Goal: Find specific page/section: Locate a particular part of the current website

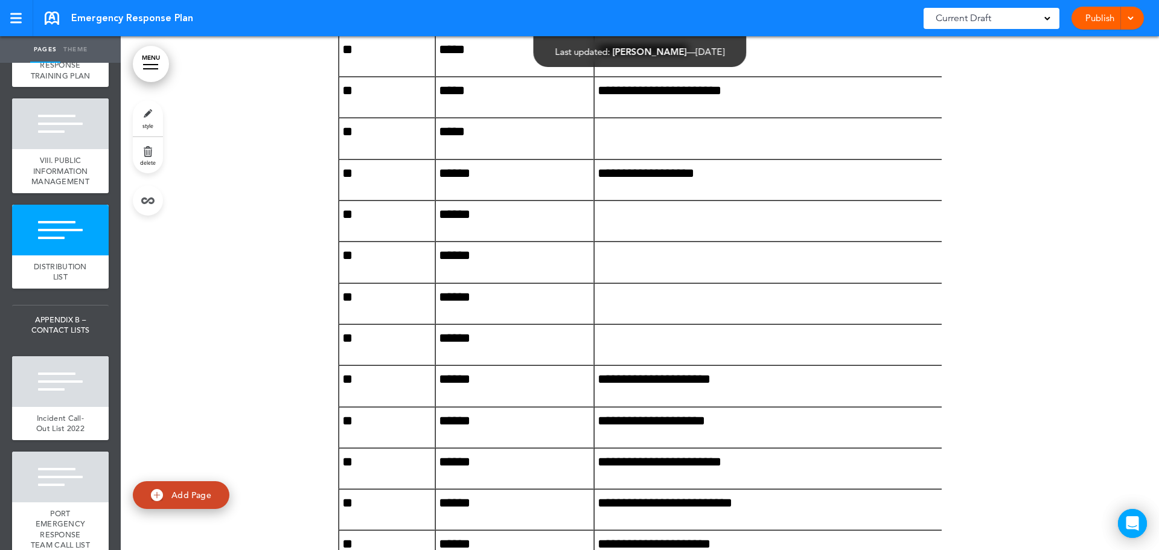
scroll to position [845, 0]
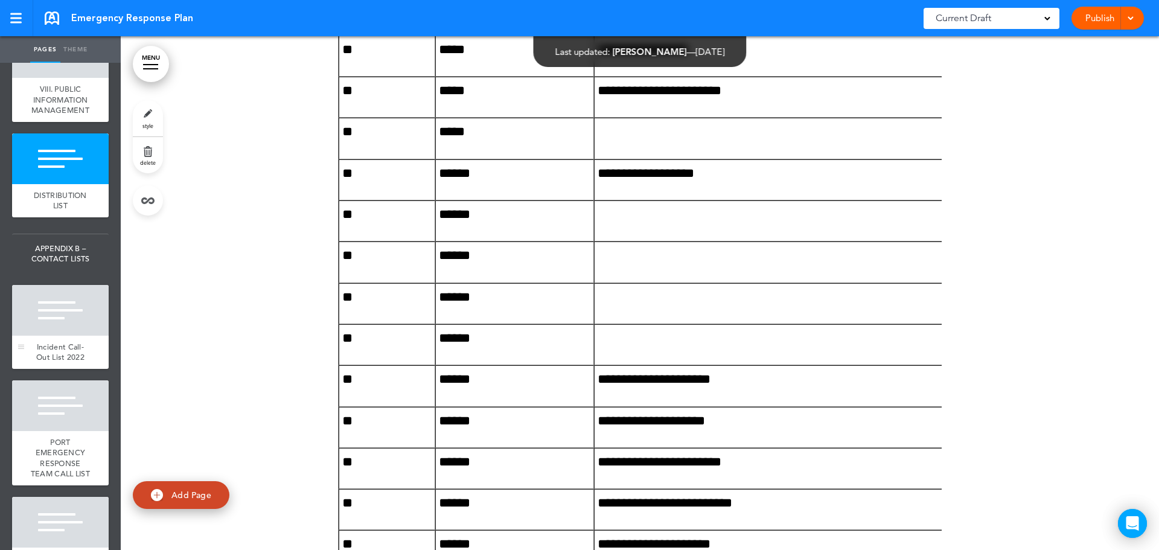
click at [42, 336] on div at bounding box center [60, 310] width 97 height 51
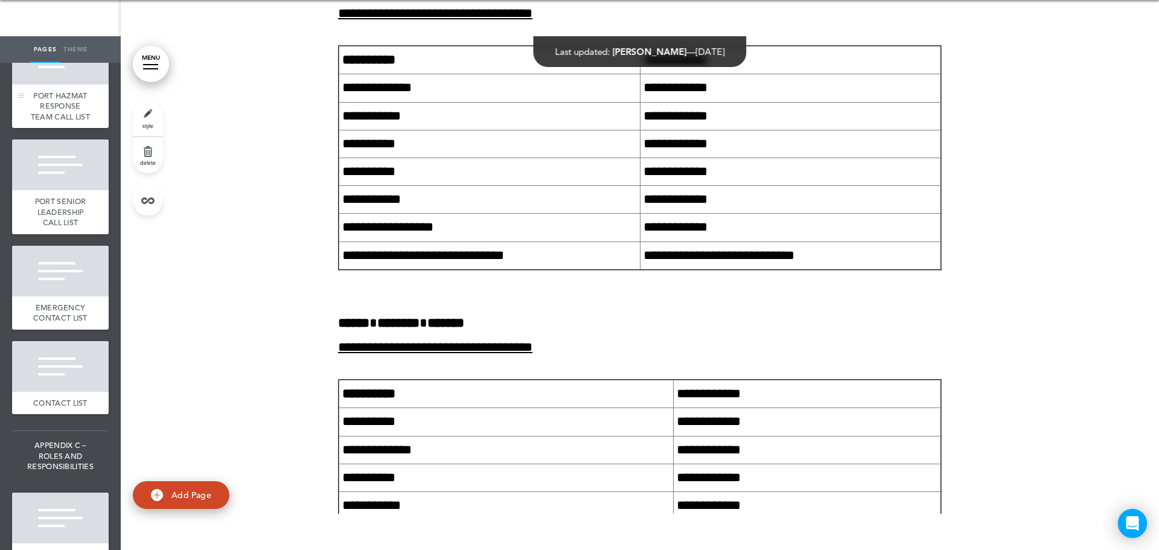
scroll to position [1329, 0]
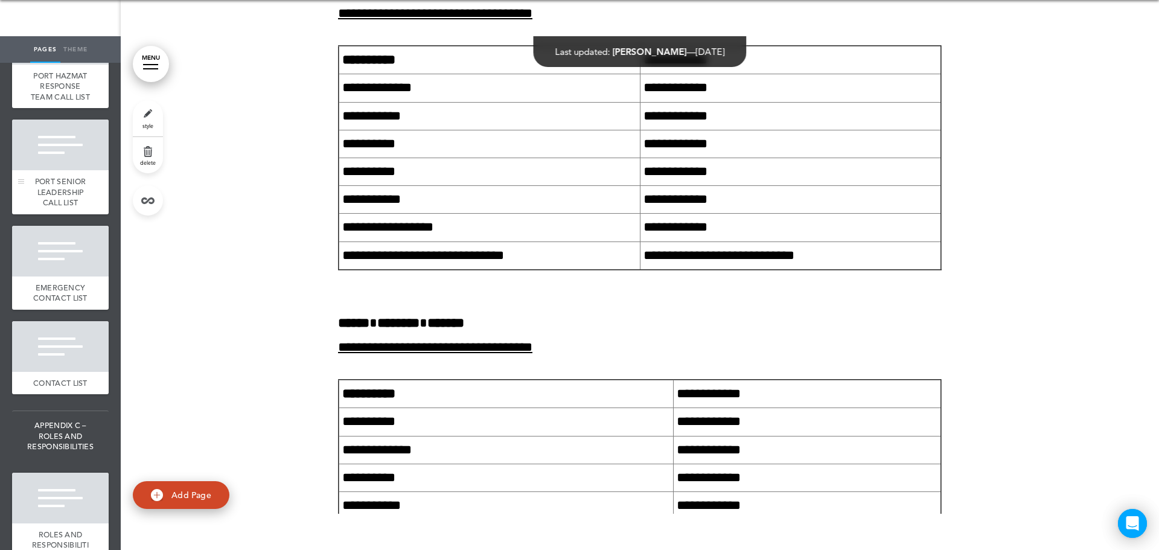
click at [42, 208] on span "PORT SENIOR LEADERSHIP CALL LIST" at bounding box center [60, 191] width 51 height 31
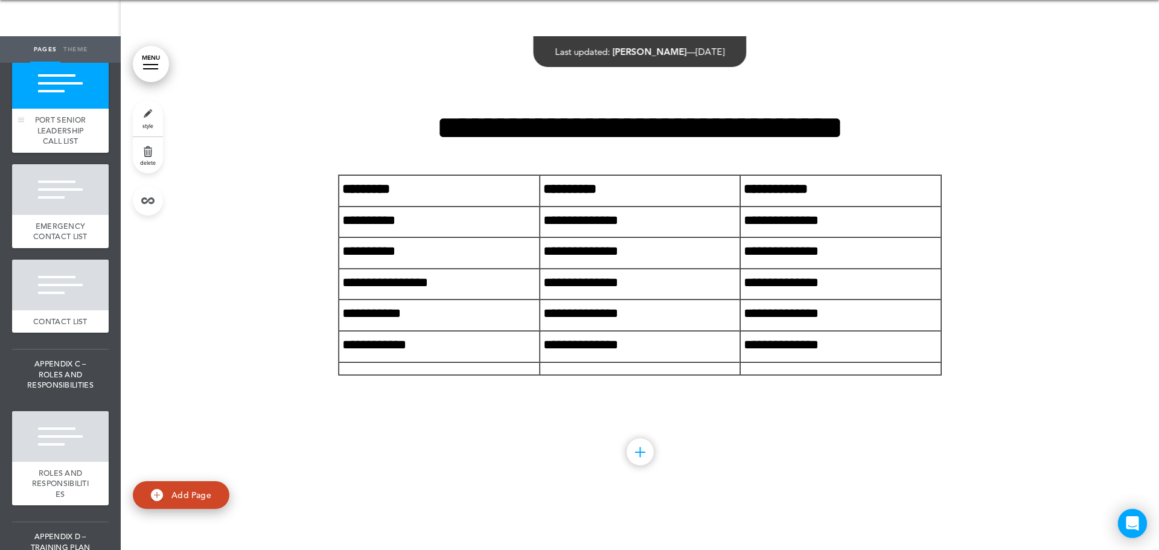
scroll to position [1449, 0]
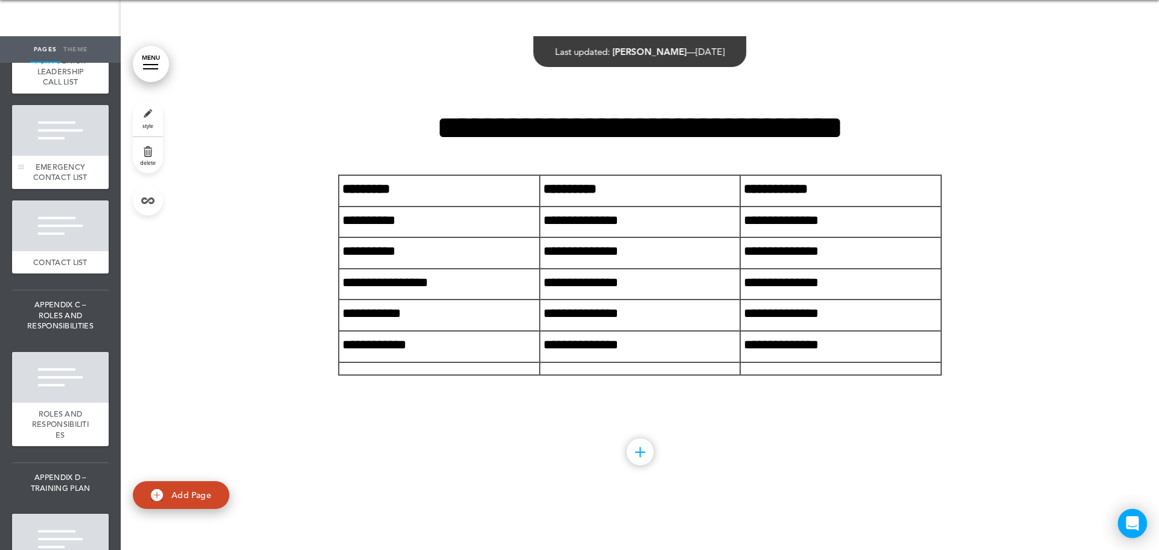
click at [43, 183] on span "EMERGENCY CONTACT LIST" at bounding box center [60, 172] width 54 height 21
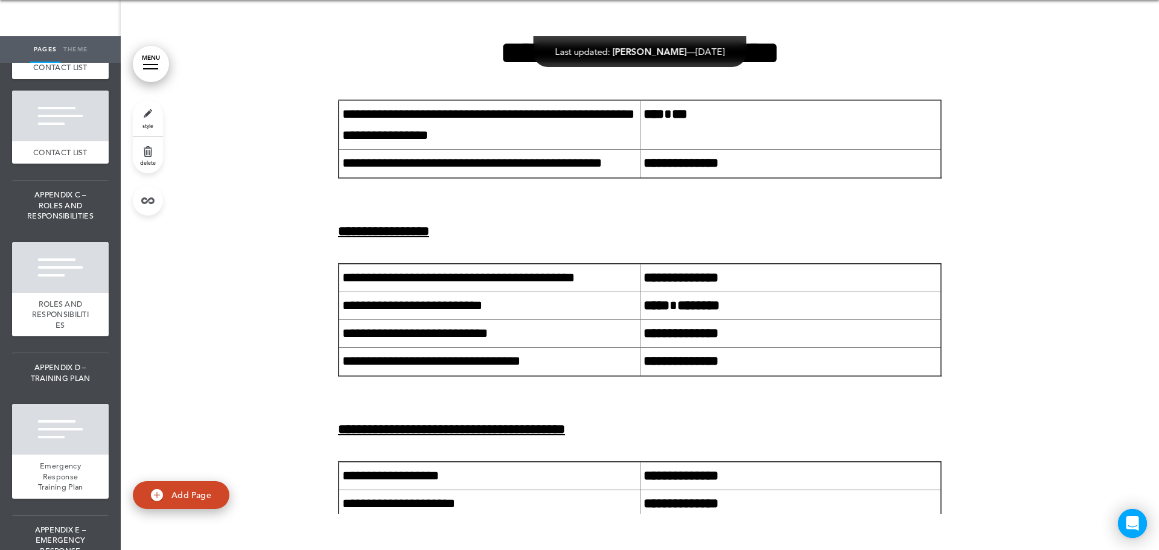
scroll to position [1570, 0]
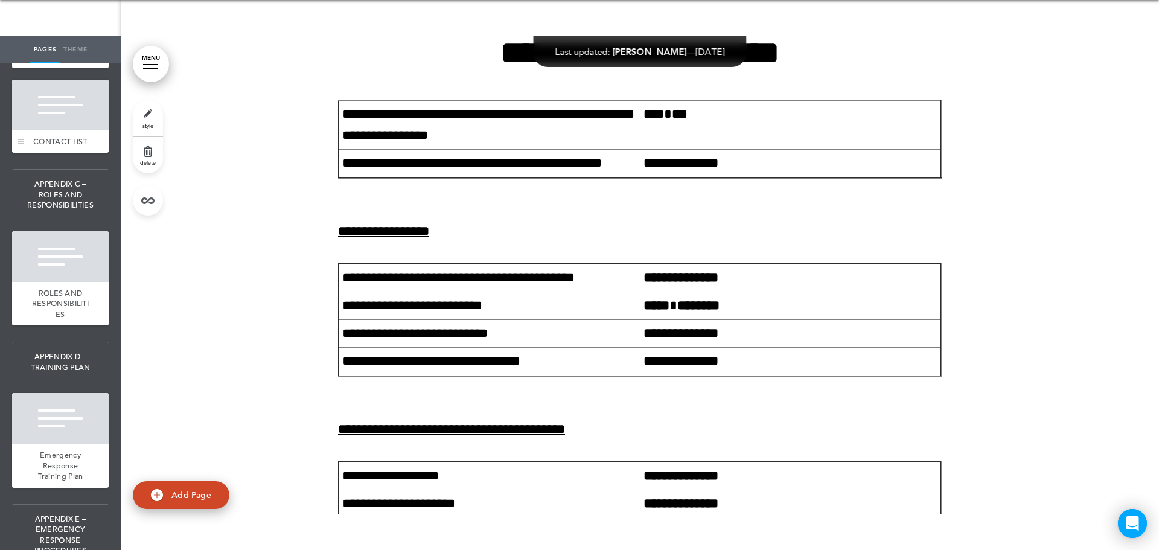
click at [43, 147] on span "CONTACT LIST" at bounding box center [60, 141] width 54 height 10
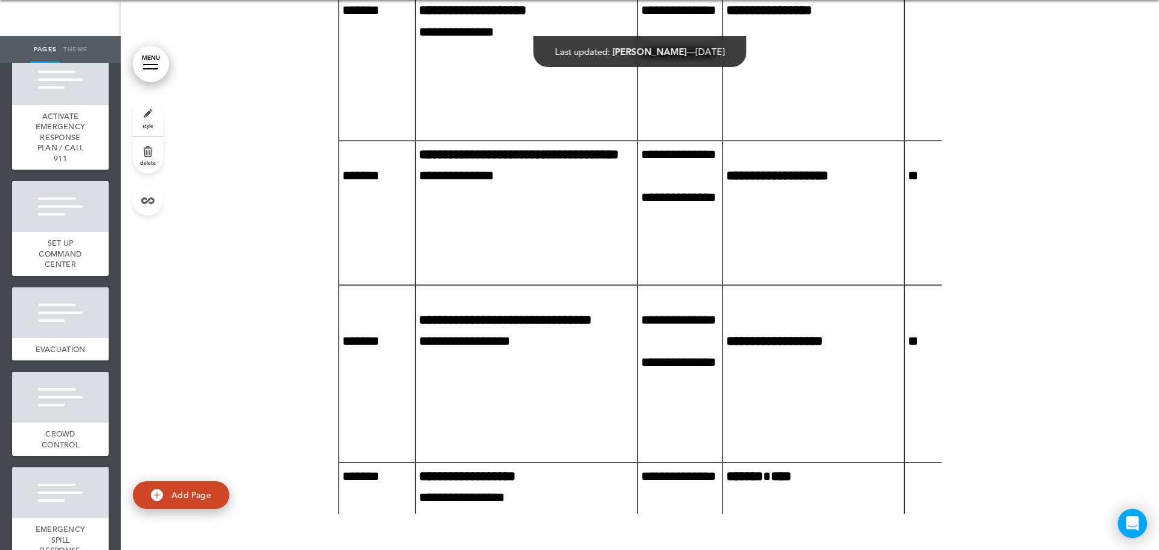
scroll to position [2114, 0]
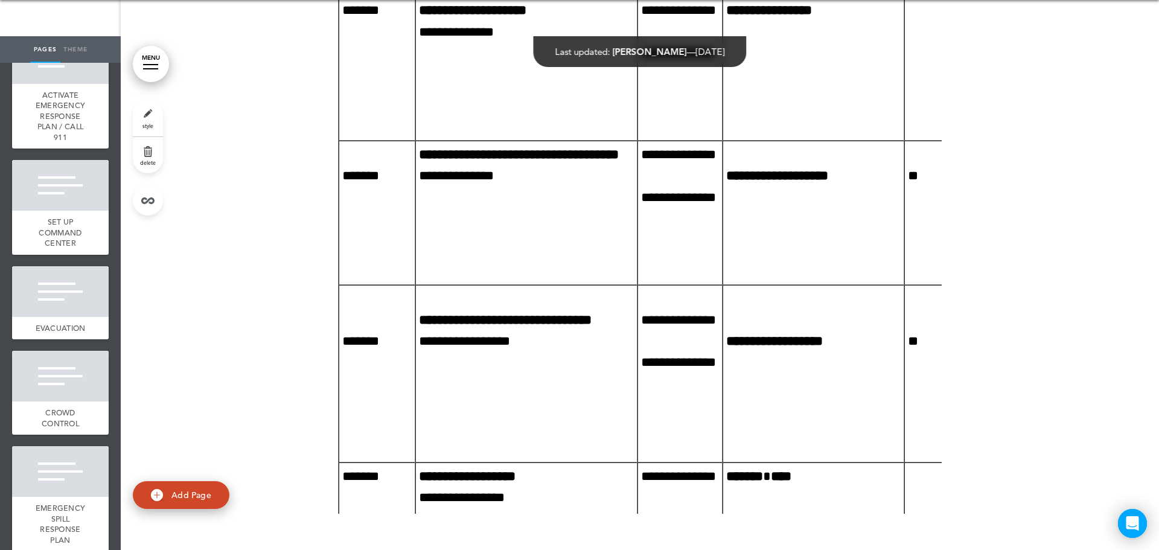
type input "**********"
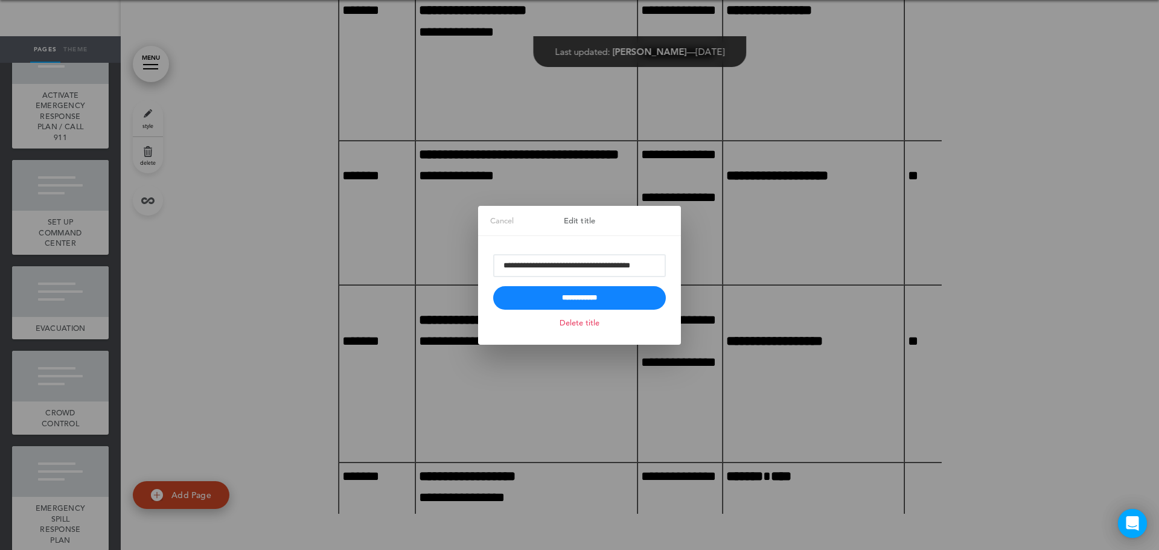
click at [30, 250] on div at bounding box center [579, 275] width 1159 height 550
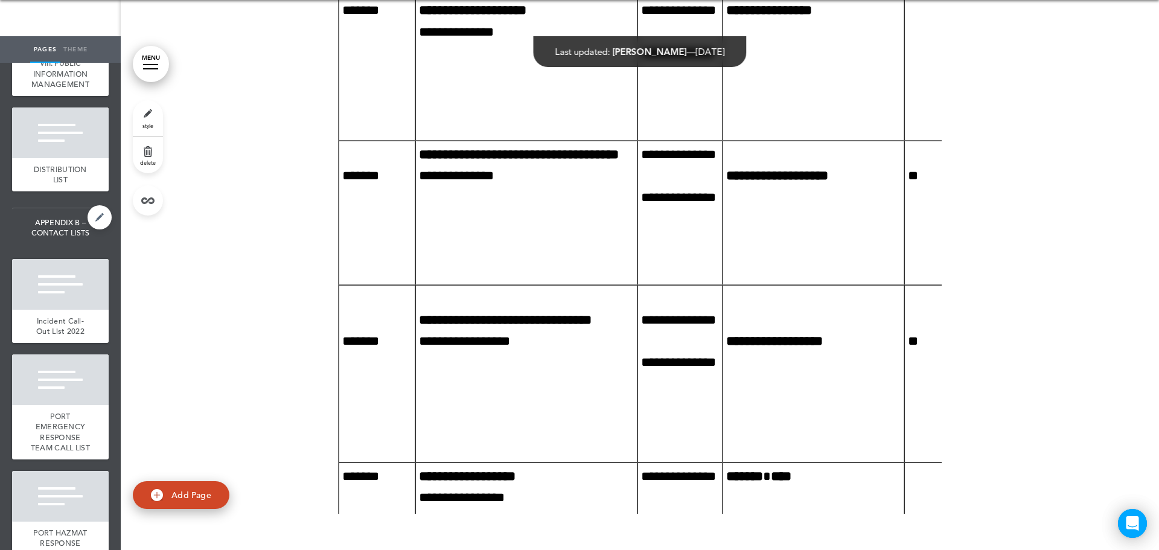
scroll to position [906, 0]
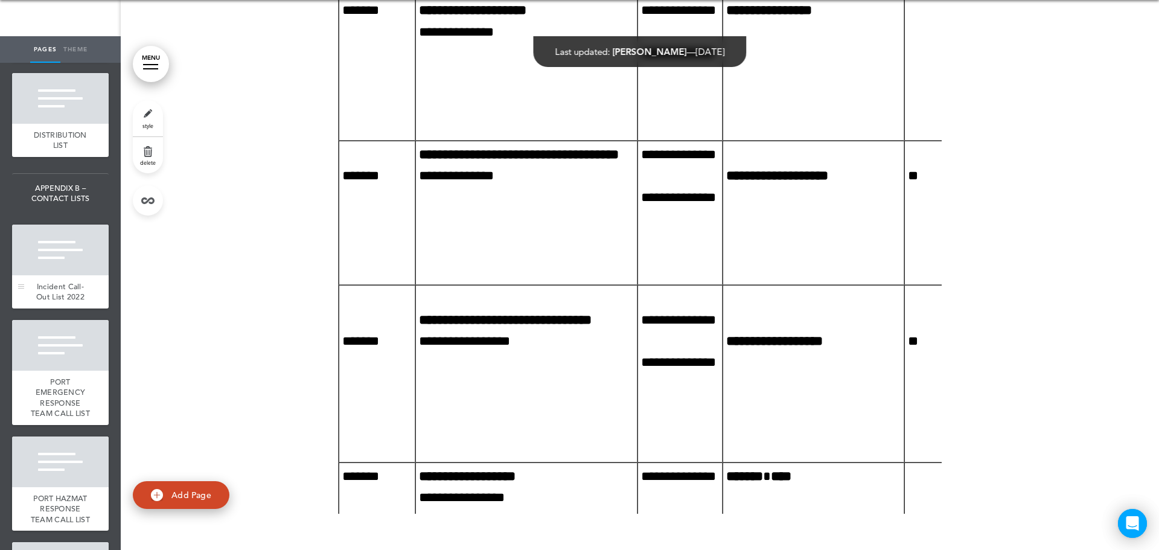
click at [49, 275] on div at bounding box center [60, 250] width 97 height 51
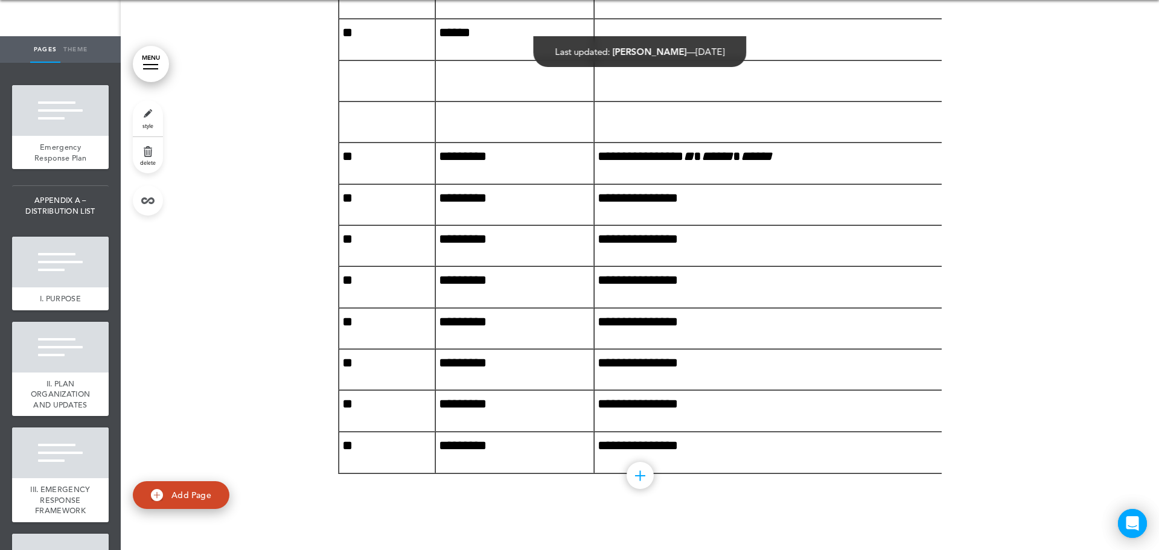
scroll to position [9262, 0]
